Goal: Transaction & Acquisition: Purchase product/service

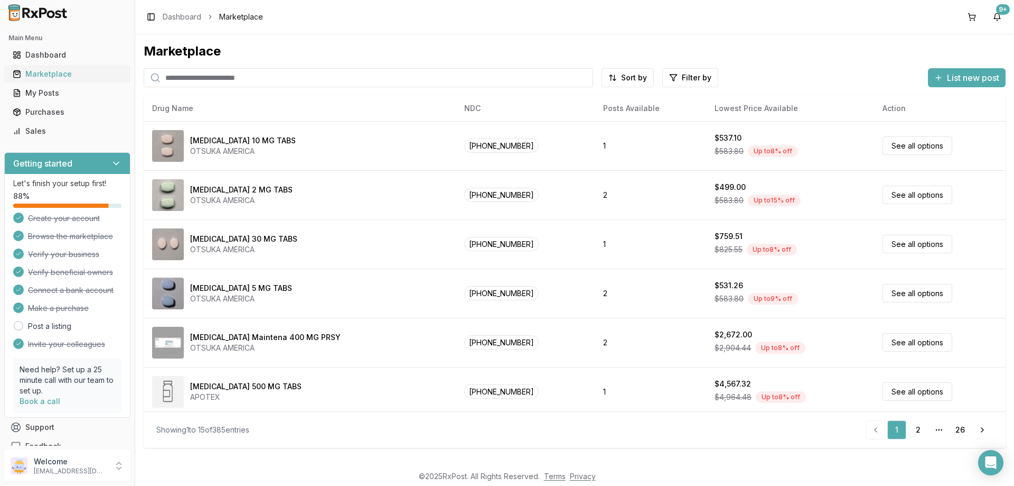
click at [47, 74] on div "Marketplace" at bounding box center [67, 74] width 109 height 11
click at [174, 77] on input "search" at bounding box center [369, 77] width 450 height 19
type input "***"
click at [172, 75] on input "search" at bounding box center [369, 77] width 450 height 19
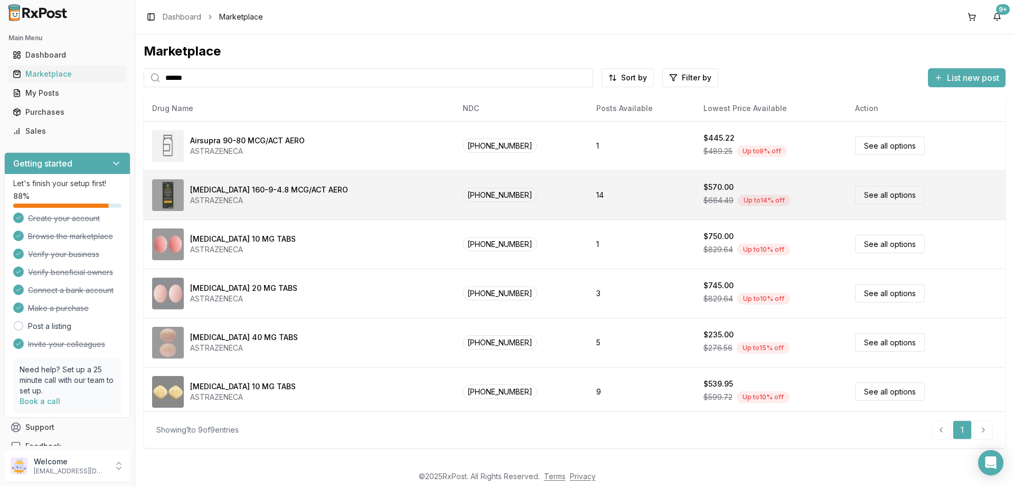
type input "******"
click at [891, 197] on link "See all options" at bounding box center [890, 194] width 70 height 18
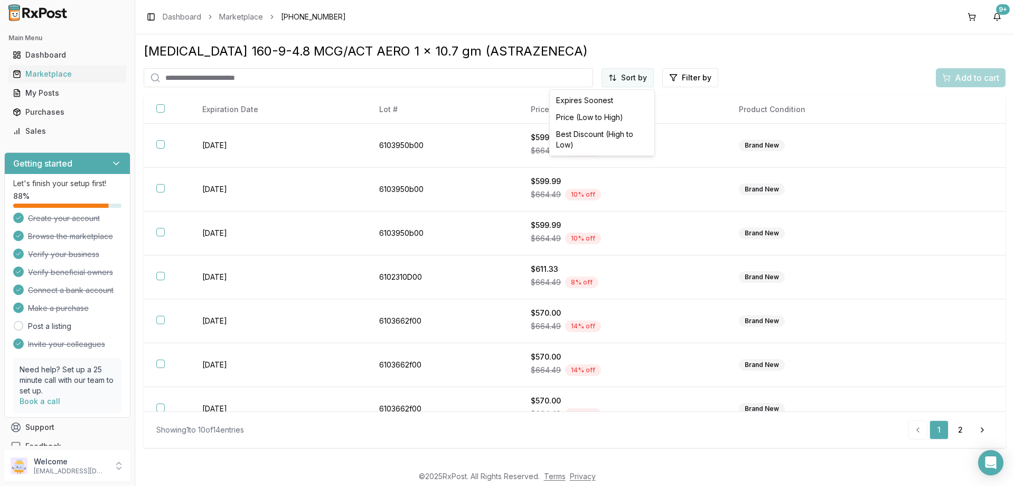
click at [618, 73] on html "Main Menu Dashboard Marketplace My Posts Purchases Sales Getting started Let's …" at bounding box center [507, 243] width 1014 height 486
click at [578, 115] on div "Price (Low to High)" at bounding box center [602, 117] width 100 height 17
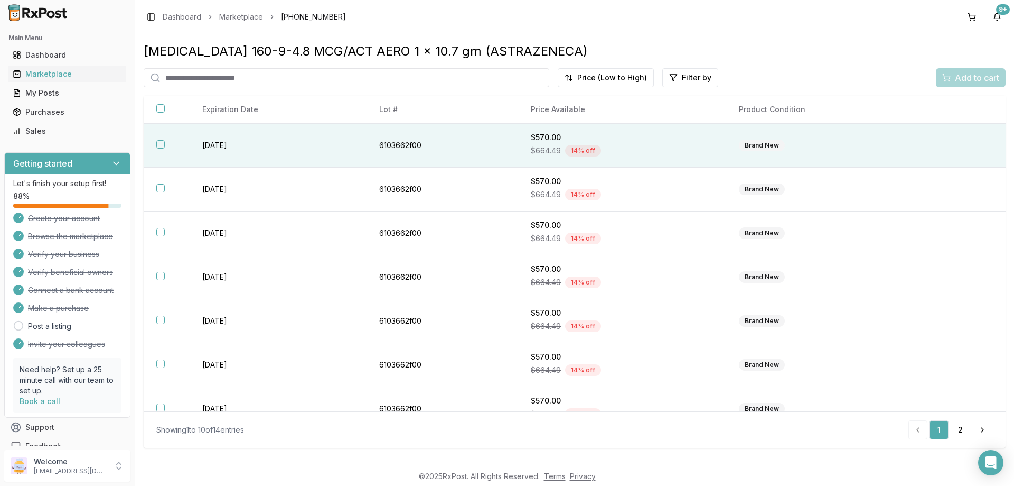
click at [162, 143] on button "button" at bounding box center [160, 144] width 8 height 8
click at [976, 76] on span "Add to cart" at bounding box center [977, 77] width 44 height 13
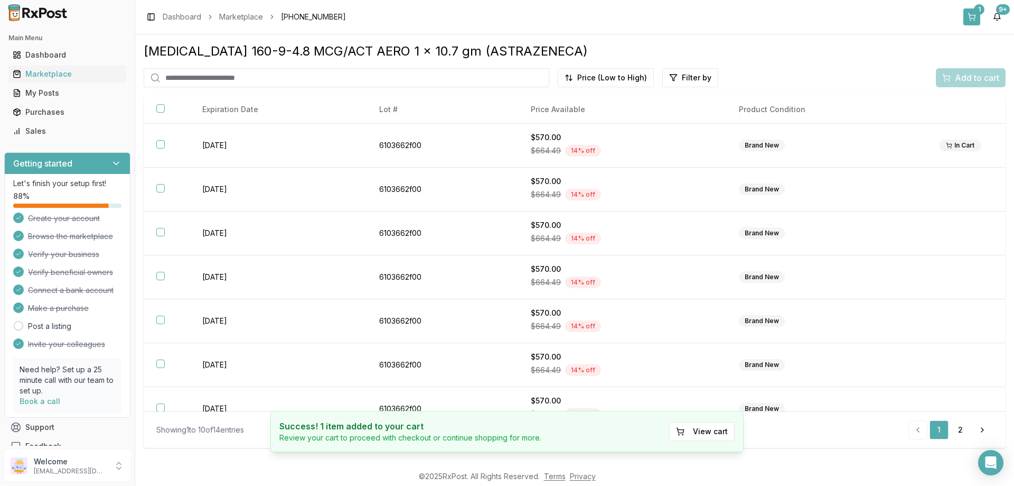
click at [974, 7] on div "1" at bounding box center [979, 9] width 11 height 11
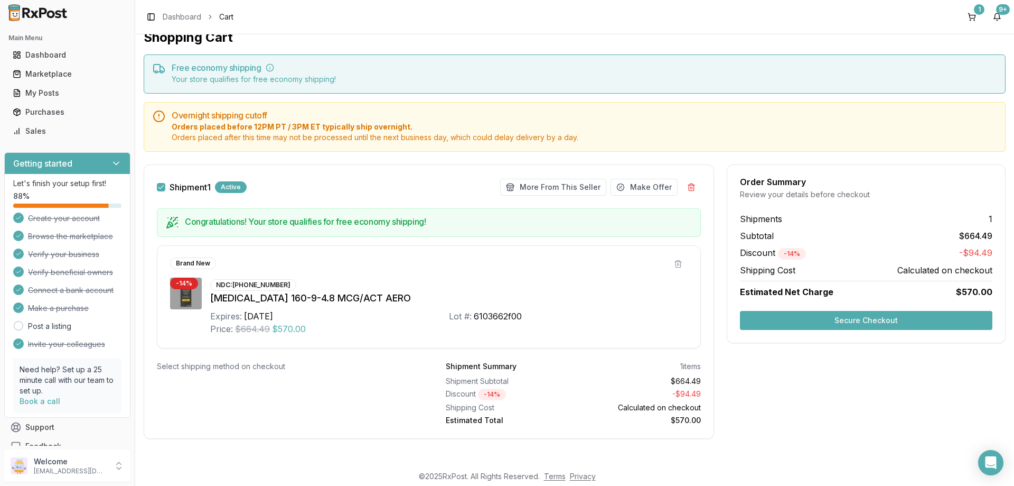
scroll to position [17, 0]
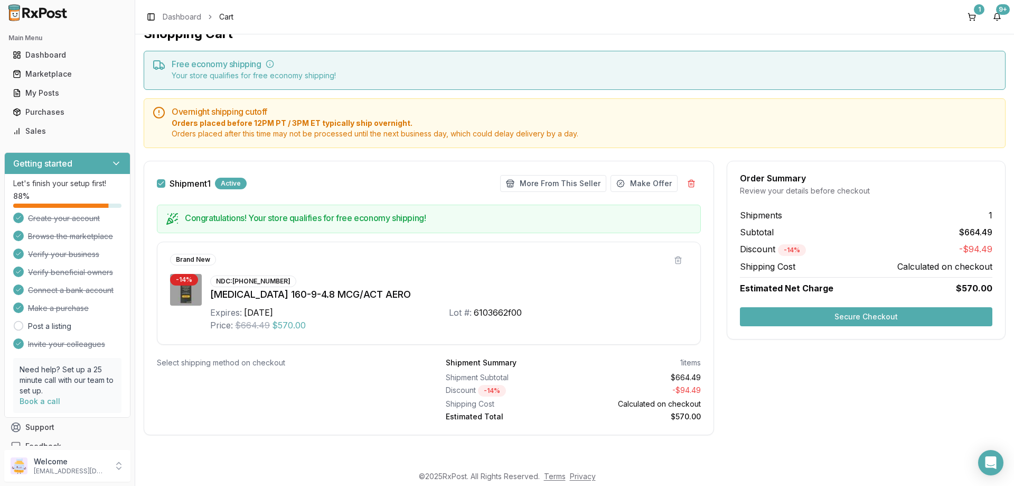
click at [839, 313] on button "Secure Checkout" at bounding box center [866, 316] width 253 height 19
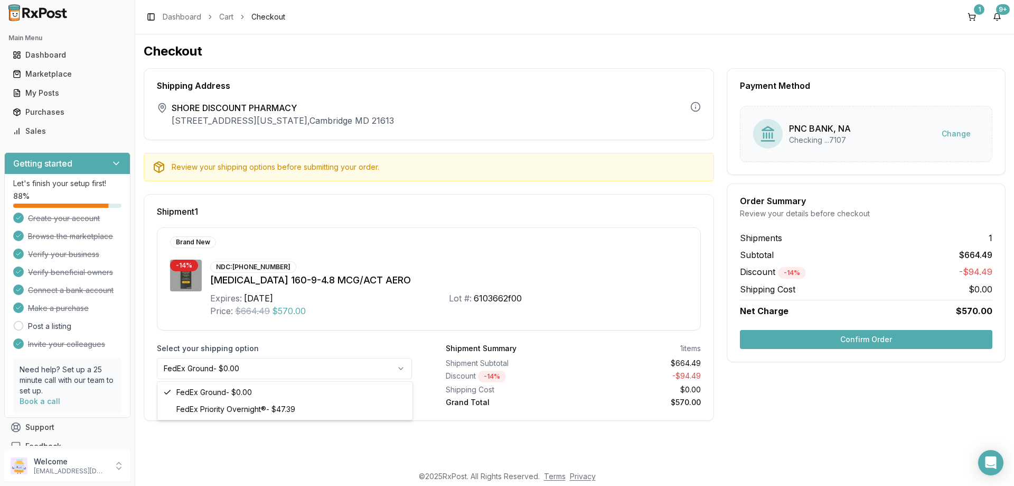
click at [401, 368] on html "Main Menu Dashboard Marketplace My Posts Purchases Sales Getting started Let's …" at bounding box center [507, 243] width 1014 height 486
click at [825, 333] on button "Confirm Order" at bounding box center [866, 339] width 253 height 19
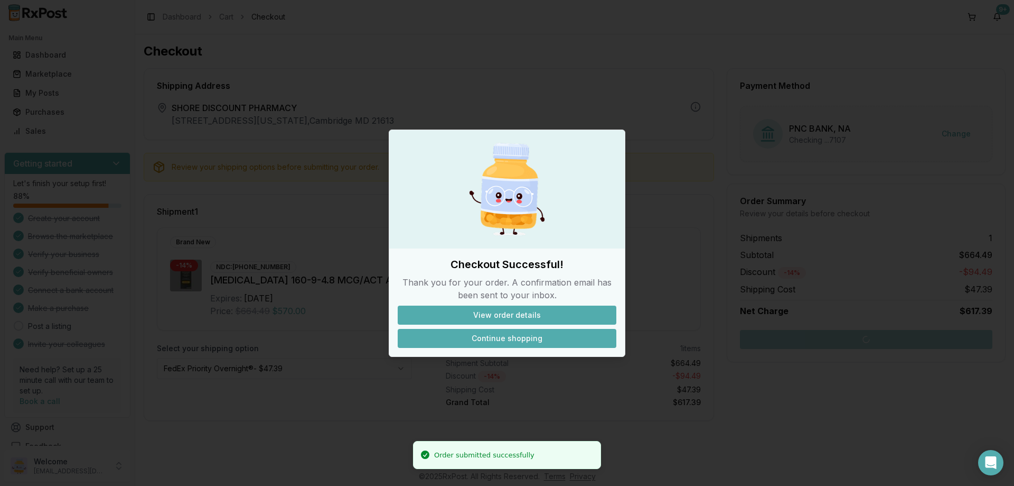
click at [555, 337] on button "Continue shopping" at bounding box center [507, 338] width 219 height 19
